Goal: Task Accomplishment & Management: Use online tool/utility

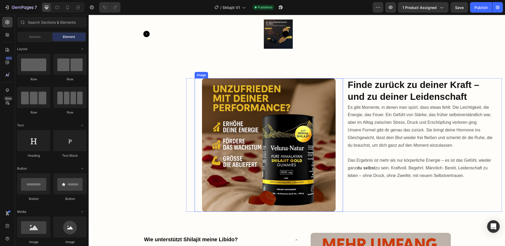
scroll to position [206, 0]
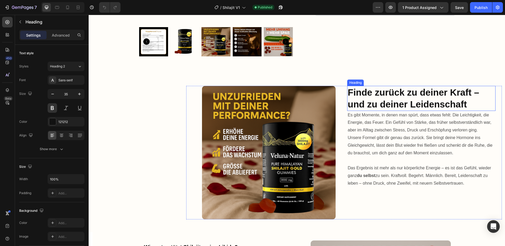
click at [395, 99] on h2 "Finde zurück zu deiner Kraft – und zu deiner Leidenschaft" at bounding box center [421, 98] width 148 height 25
click at [54, 94] on icon "button" at bounding box center [52, 93] width 5 height 5
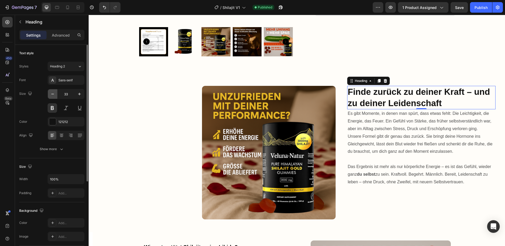
click at [54, 94] on icon "button" at bounding box center [52, 93] width 5 height 5
type input "32"
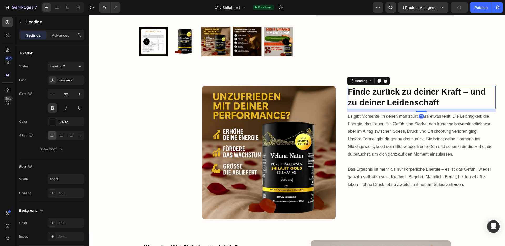
drag, startPoint x: 417, startPoint y: 107, endPoint x: 416, endPoint y: 111, distance: 3.5
click at [416, 111] on div at bounding box center [421, 111] width 11 height 2
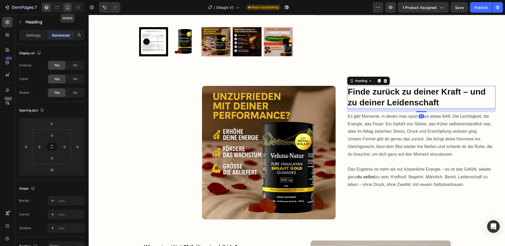
click at [69, 6] on icon at bounding box center [67, 8] width 3 height 4
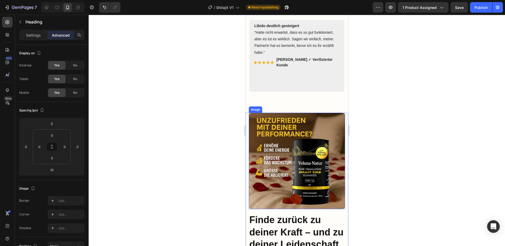
scroll to position [386, 0]
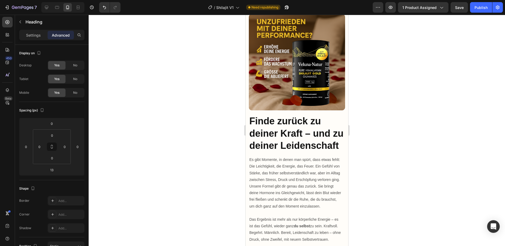
click at [290, 132] on h2 "Finde zurück zu deiner Kraft – und zu deiner Leidenschaft" at bounding box center [297, 133] width 96 height 38
click at [275, 133] on p "Finde zurück zu deiner Kraft – und zu deiner Leidenschaft" at bounding box center [296, 133] width 95 height 37
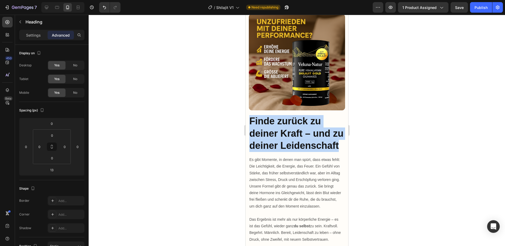
click at [275, 133] on p "Finde zurück zu deiner Kraft – und zu deiner Leidenschaft" at bounding box center [296, 133] width 95 height 37
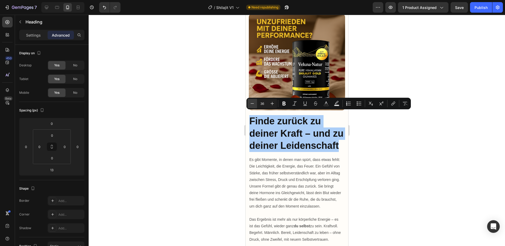
click at [252, 102] on icon "Editor contextual toolbar" at bounding box center [252, 103] width 5 height 5
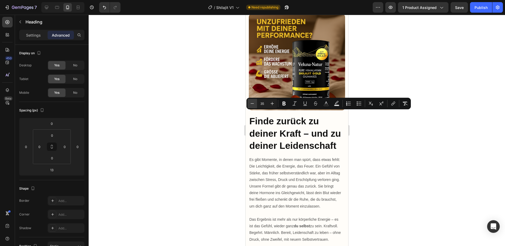
click at [252, 102] on icon "Editor contextual toolbar" at bounding box center [252, 103] width 5 height 5
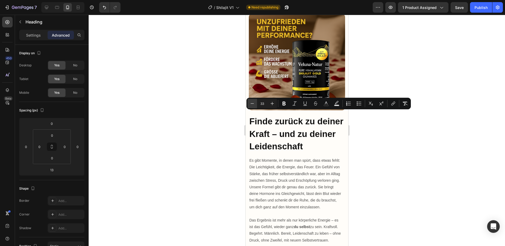
click at [252, 102] on icon "Editor contextual toolbar" at bounding box center [252, 103] width 5 height 5
type input "32"
click at [319, 168] on p "Es gibt Momente, in denen man spürt, dass etwas fehlt: Die Leichtigkeit, die En…" at bounding box center [295, 170] width 93 height 27
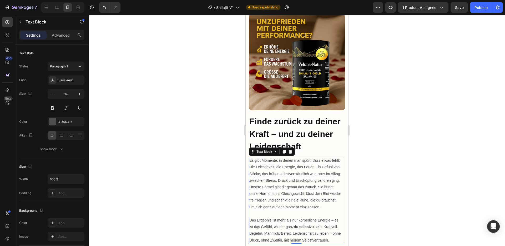
click at [320, 149] on p "⁠⁠⁠⁠⁠⁠⁠ Finde zurück zu deiner Kraft – und zu deiner Leidenschaft" at bounding box center [296, 134] width 95 height 38
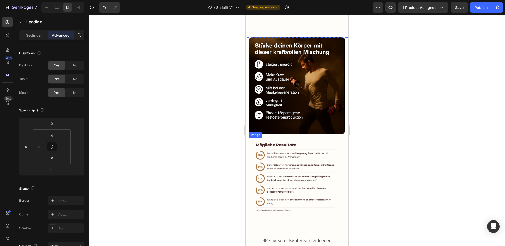
scroll to position [964, 0]
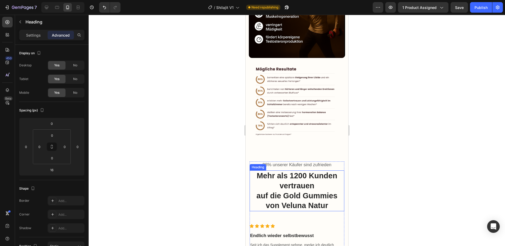
click at [293, 181] on h2 "Mehr als 1200 Kunden vertrauen auf die Gold Gummies von Veluna Natur" at bounding box center [296, 190] width 95 height 41
click at [293, 181] on p "Mehr als 1200 Kunden vertrauen auf die Gold Gummies von Veluna Natur" at bounding box center [297, 191] width 94 height 40
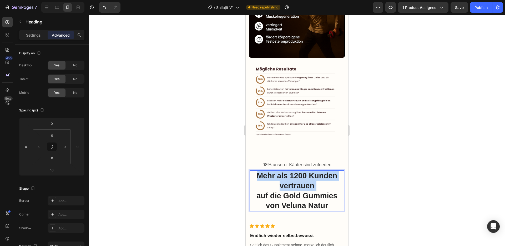
click at [293, 181] on p "Mehr als 1200 Kunden vertrauen auf die Gold Gummies von Veluna Natur" at bounding box center [297, 191] width 94 height 40
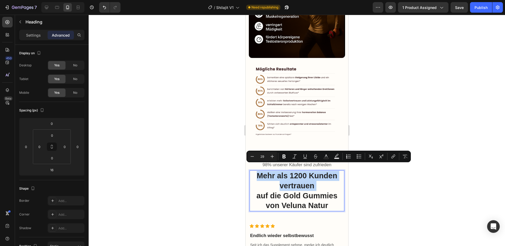
type input "16"
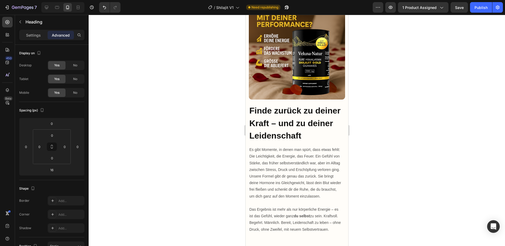
scroll to position [366, 0]
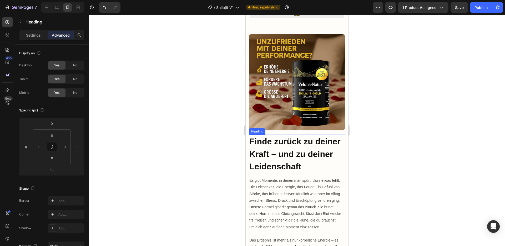
click at [275, 151] on span "Finde zurück zu deiner Kraft – und zu deiner Leidenschaft" at bounding box center [294, 153] width 91 height 35
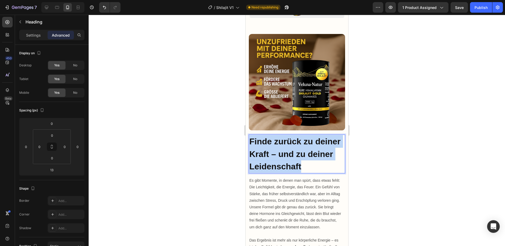
click at [275, 151] on span "Finde zurück zu deiner Kraft – und zu deiner Leidenschaft" at bounding box center [294, 153] width 91 height 35
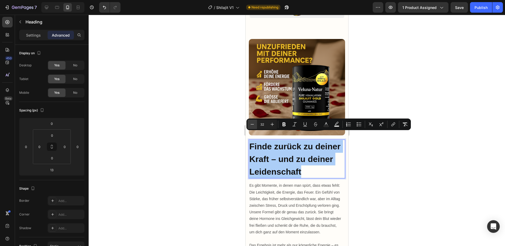
click at [250, 123] on icon "Editor contextual toolbar" at bounding box center [252, 123] width 5 height 5
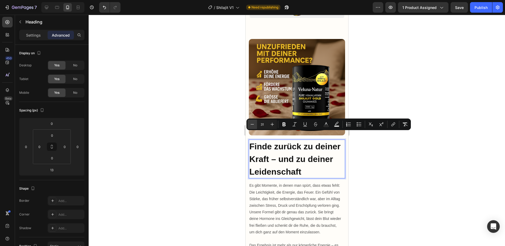
click at [250, 123] on icon "Editor contextual toolbar" at bounding box center [252, 123] width 5 height 5
type input "30"
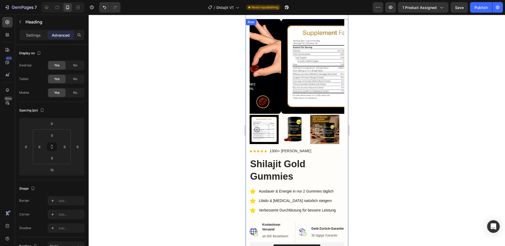
scroll to position [12, 0]
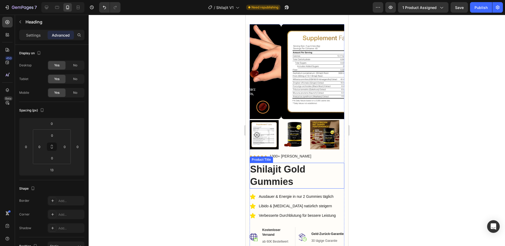
click at [285, 169] on h2 "Shilajit Gold Gummies" at bounding box center [296, 176] width 95 height 26
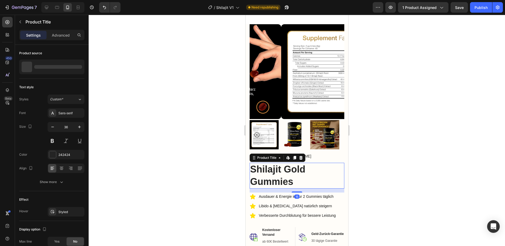
click at [285, 169] on h2 "Shilajit Gold Gummies" at bounding box center [296, 176] width 95 height 26
click at [282, 166] on h2 "Shilajit Gold Gummies" at bounding box center [296, 176] width 95 height 26
click at [73, 123] on input "36" at bounding box center [65, 126] width 17 height 9
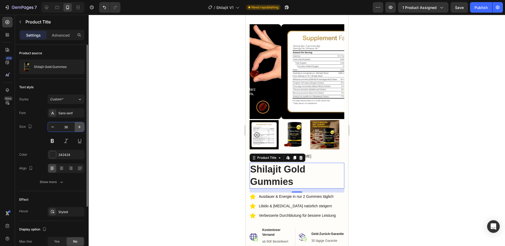
click at [76, 125] on button "button" at bounding box center [79, 126] width 9 height 9
type input "38"
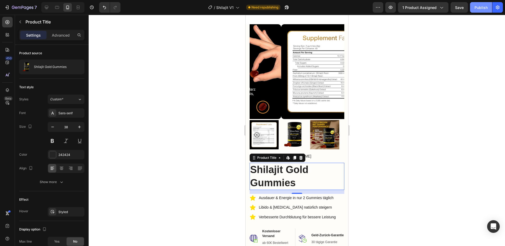
click at [483, 8] on div "Publish" at bounding box center [480, 8] width 13 height 6
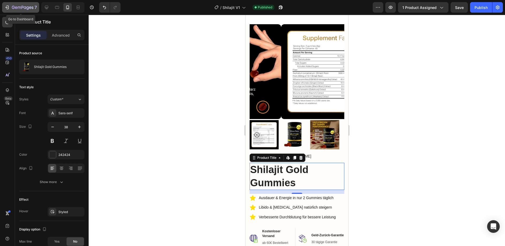
click at [7, 6] on icon "button" at bounding box center [8, 8] width 2 height 4
